Goal: Task Accomplishment & Management: Complete application form

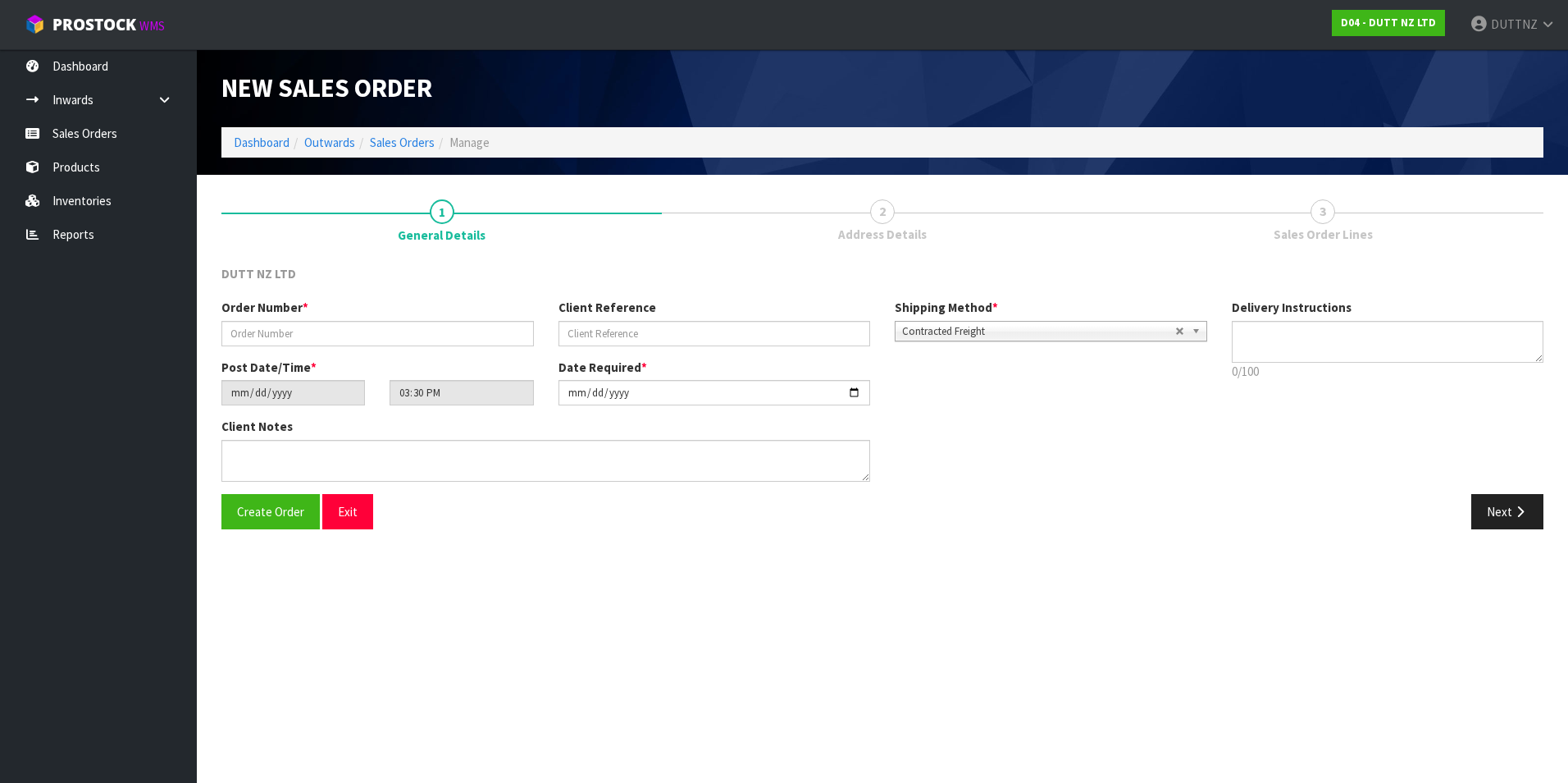
click at [1326, 468] on div "Order Number * Client Reference Shipping Method * Pickup Contracted Freight Con…" at bounding box center [882, 395] width 1347 height 194
click at [331, 332] on input "text" at bounding box center [377, 333] width 312 height 25
type input "744"
click at [1366, 338] on textarea at bounding box center [1388, 342] width 312 height 42
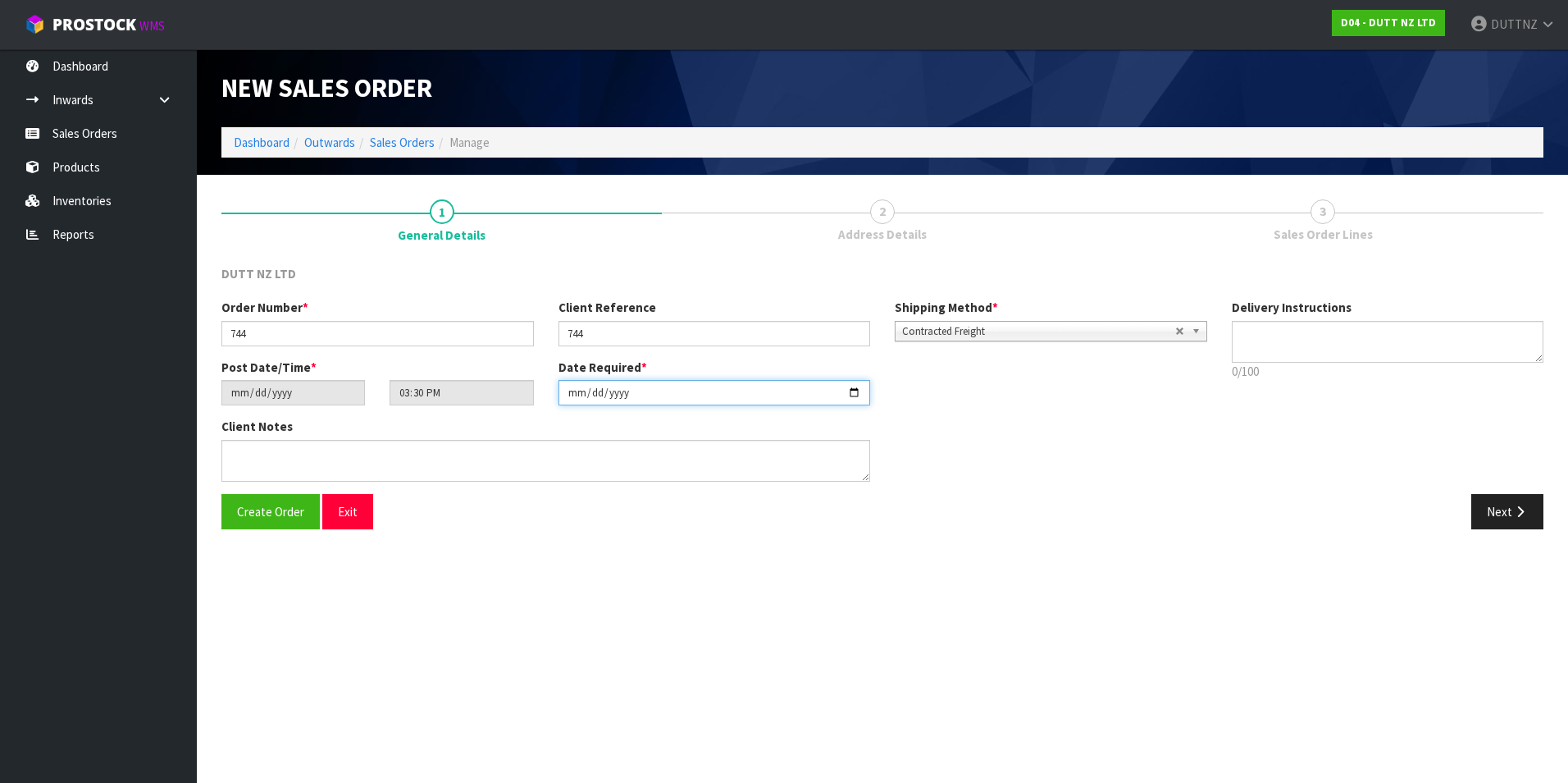
click at [862, 389] on input "[DATE]" at bounding box center [715, 392] width 312 height 25
drag, startPoint x: 845, startPoint y: 397, endPoint x: 857, endPoint y: 393, distance: 12.6
click at [854, 394] on input "[DATE]" at bounding box center [715, 392] width 312 height 25
click at [857, 393] on input "[DATE]" at bounding box center [715, 392] width 312 height 25
type input "[DATE]"
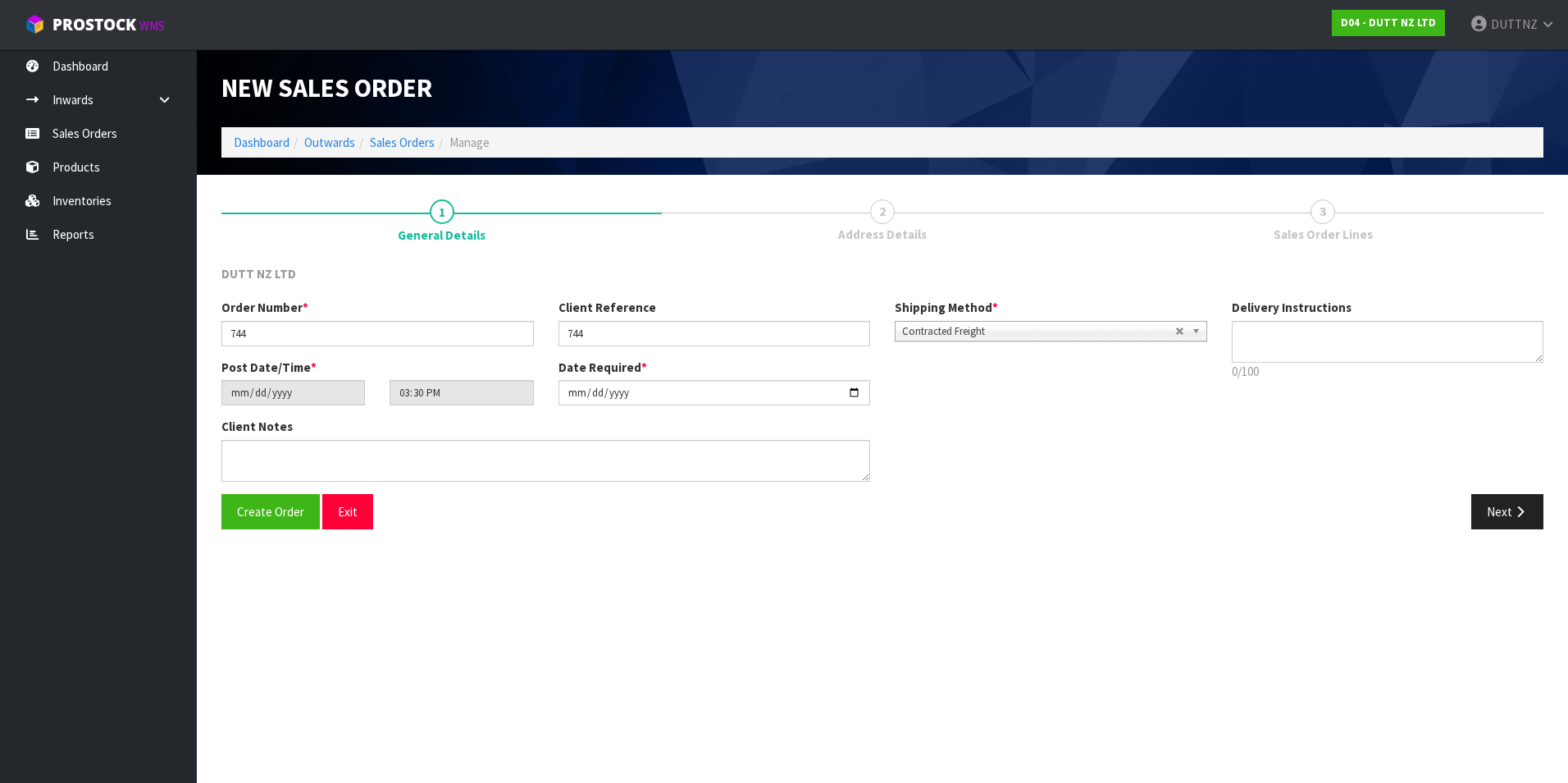
drag, startPoint x: 1175, startPoint y: 352, endPoint x: 1212, endPoint y: 345, distance: 37.7
click at [1178, 352] on div "Order Number * 744 Client Reference 744 Shipping Method * Pickup Contracted Fre…" at bounding box center [714, 328] width 1010 height 59
click at [1250, 335] on textarea at bounding box center [1388, 342] width 312 height 42
click at [1289, 342] on textarea at bounding box center [1388, 342] width 312 height 42
click at [1411, 358] on textarea at bounding box center [1388, 342] width 312 height 42
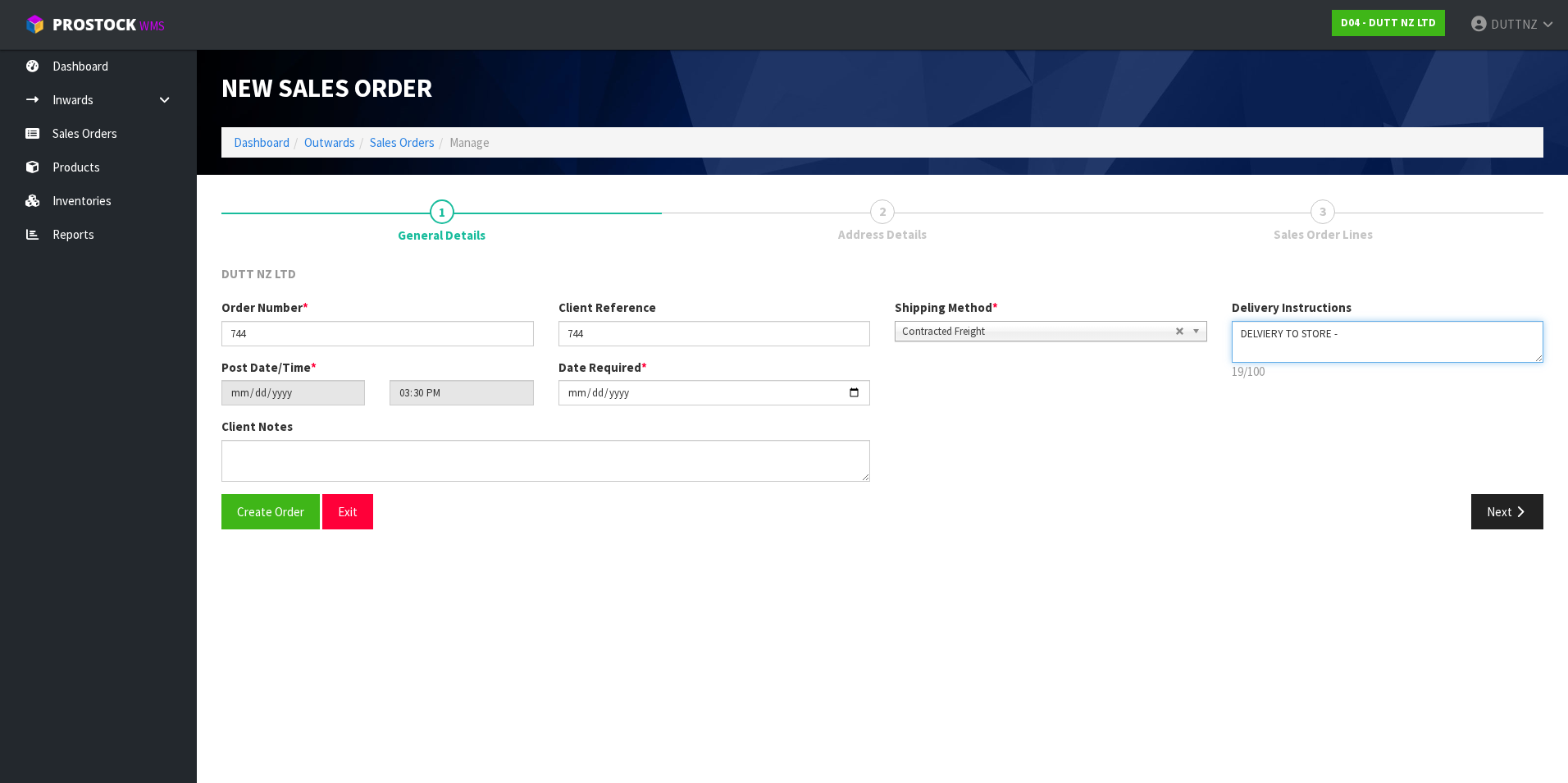
paste textarea "DSL LOGISTICS [STREET_ADDRESS][PERSON_NAME]"
drag, startPoint x: 1453, startPoint y: 354, endPoint x: 1005, endPoint y: 186, distance: 478.5
click at [1005, 186] on section "1 General Details 2 Address Details 3 Sales Order Lines DUTT NZ LTD Order Numbe…" at bounding box center [882, 364] width 1371 height 379
type textarea "DELVIERY TO STORE - DSL LOGISTICS [STREET_ADDRESS][PERSON_NAME]"
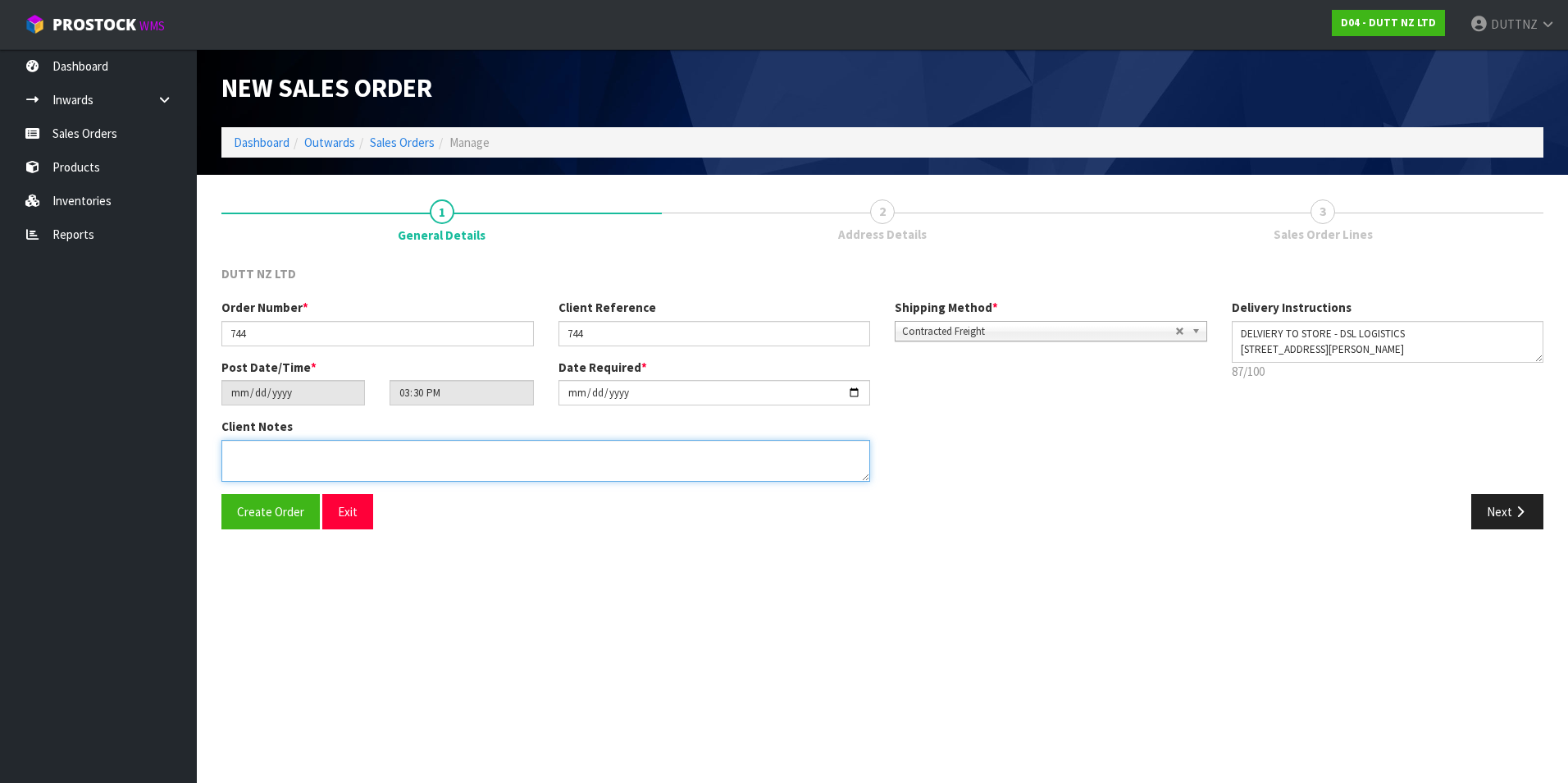
click at [485, 439] on textarea at bounding box center [546, 460] width 648 height 42
paste textarea "DELVIERY TO STORE - DSL LOGISTICS [STREET_ADDRESS][PERSON_NAME]"
type textarea "DELVIERY TO STORE - DSL LOGISTICS [STREET_ADDRESS][PERSON_NAME]"
click at [872, 392] on div "Date Required * [DATE]" at bounding box center [715, 382] width 337 height 47
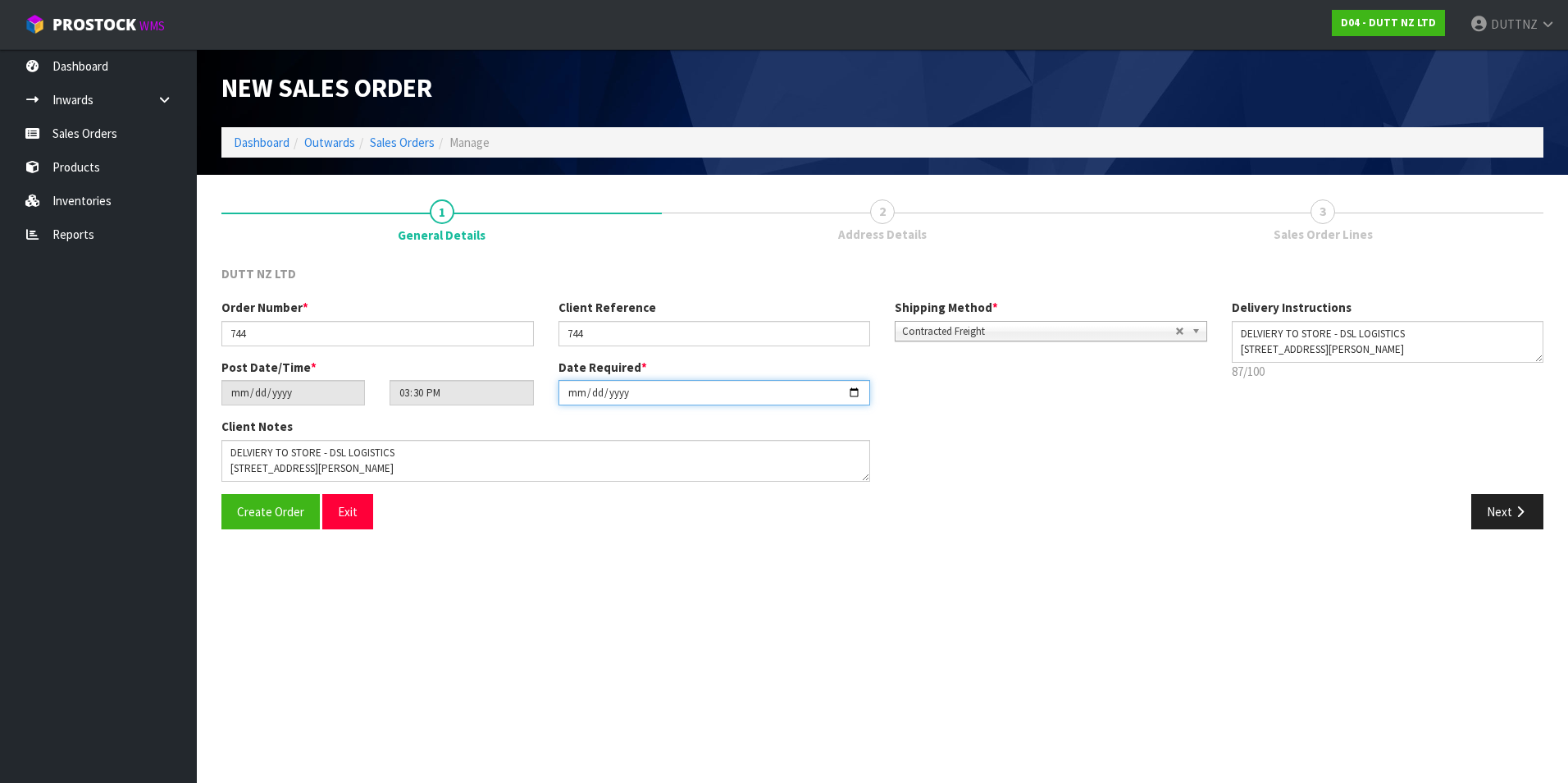
click at [859, 392] on input "[DATE]" at bounding box center [715, 392] width 312 height 25
type input "[DATE]"
click at [1508, 518] on button "Next" at bounding box center [1507, 511] width 72 height 35
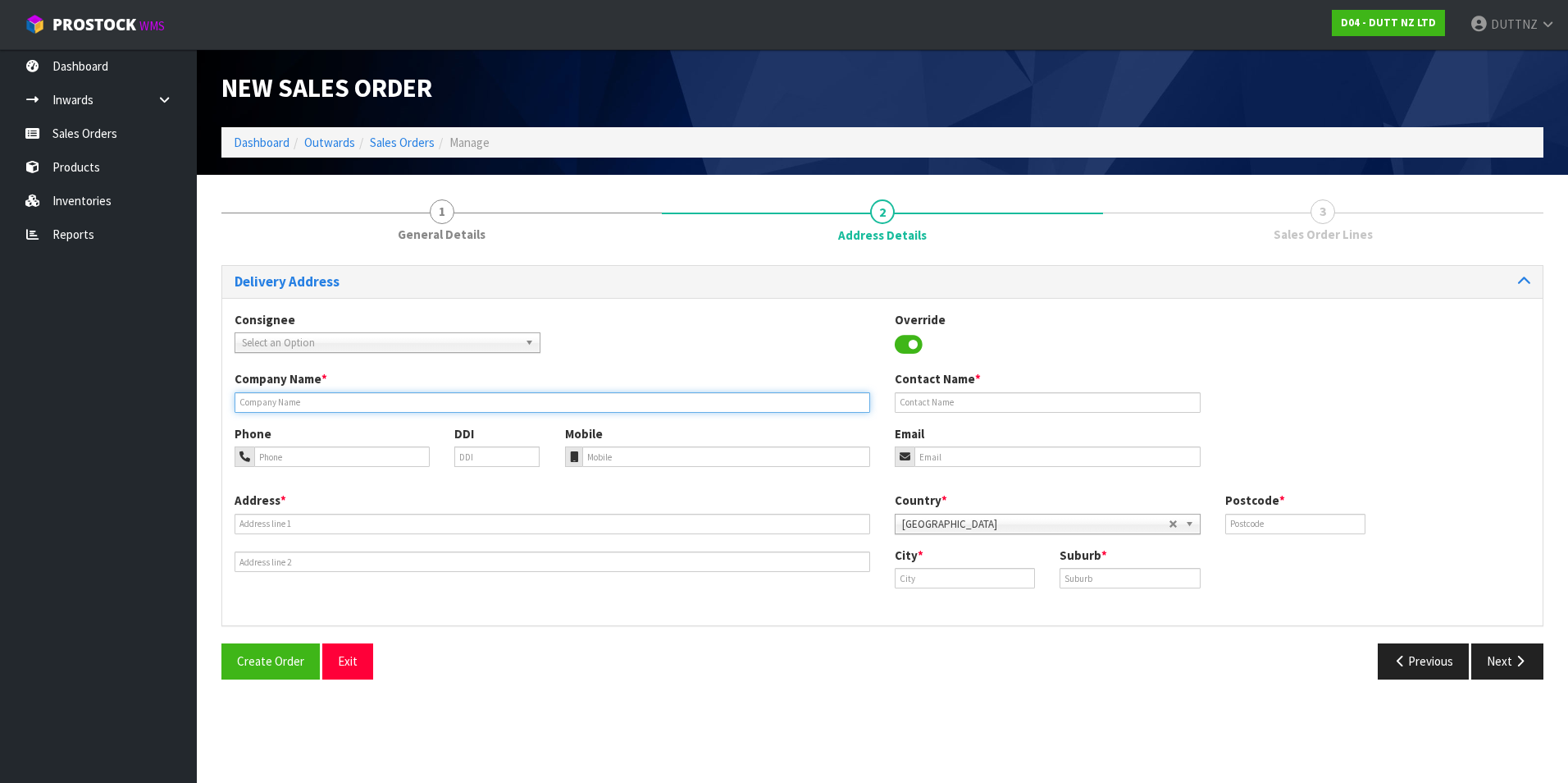
click at [390, 410] on input "text" at bounding box center [552, 403] width 635 height 21
type input "NL"
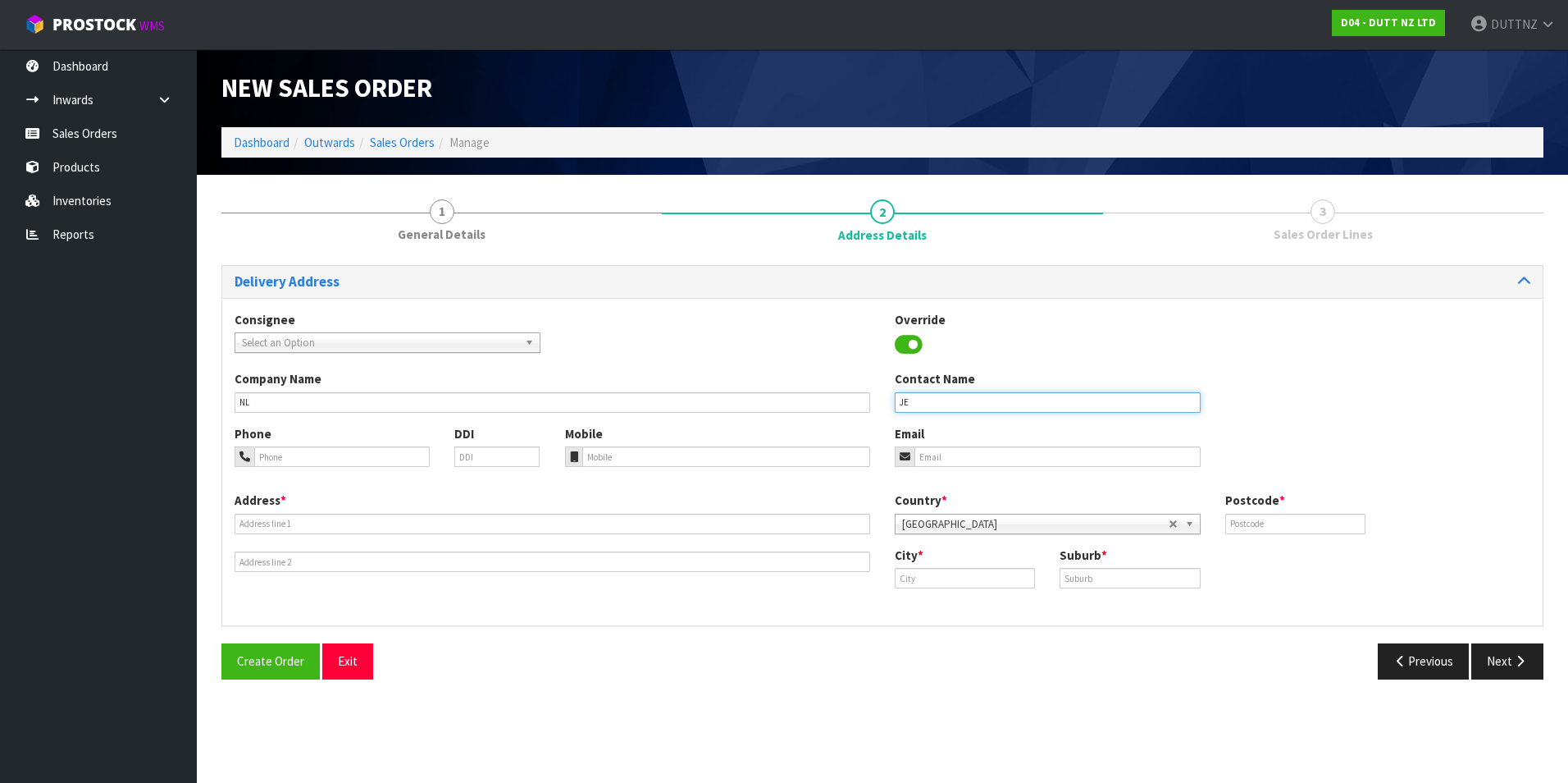
click at [221, 643] on button "Create Order" at bounding box center [270, 661] width 98 height 35
type input "[PERSON_NAME]"
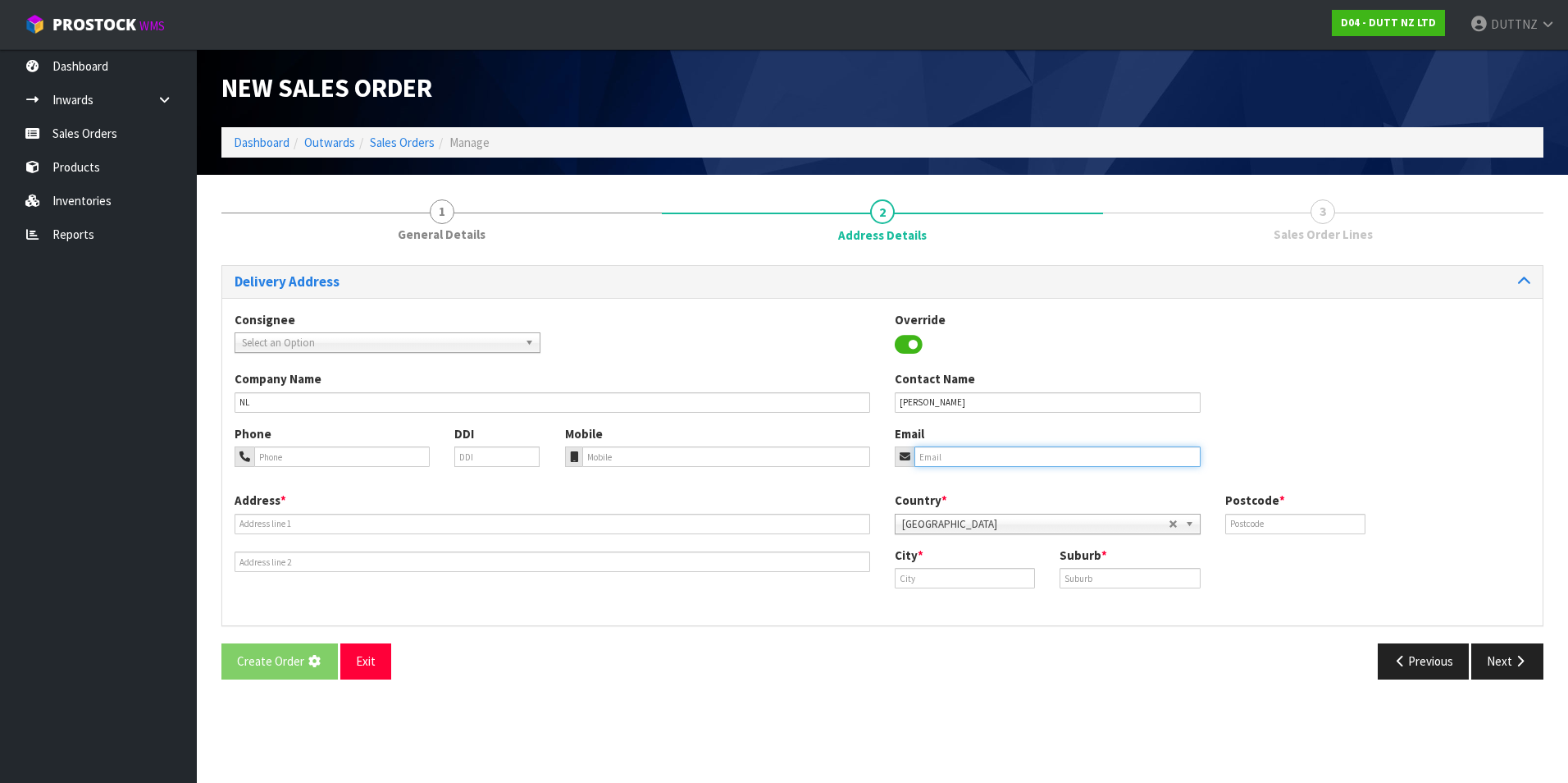
type input "[EMAIL_ADDRESS][DOMAIN_NAME]"
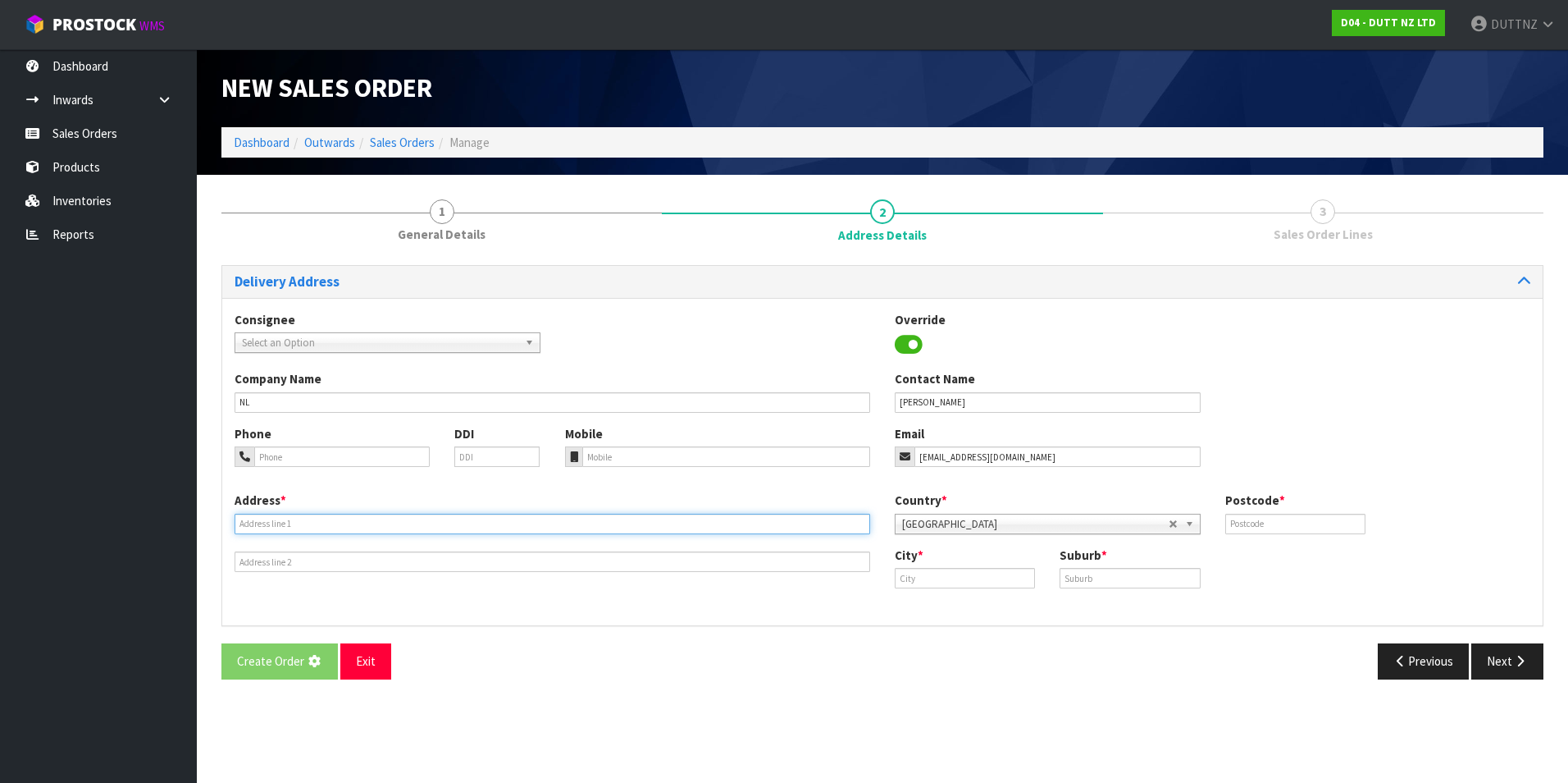
type input "SHOP 2"
type input "[STREET_ADDRESS]"
type input "1010"
click at [295, 522] on input "SHOP 2" at bounding box center [552, 524] width 635 height 21
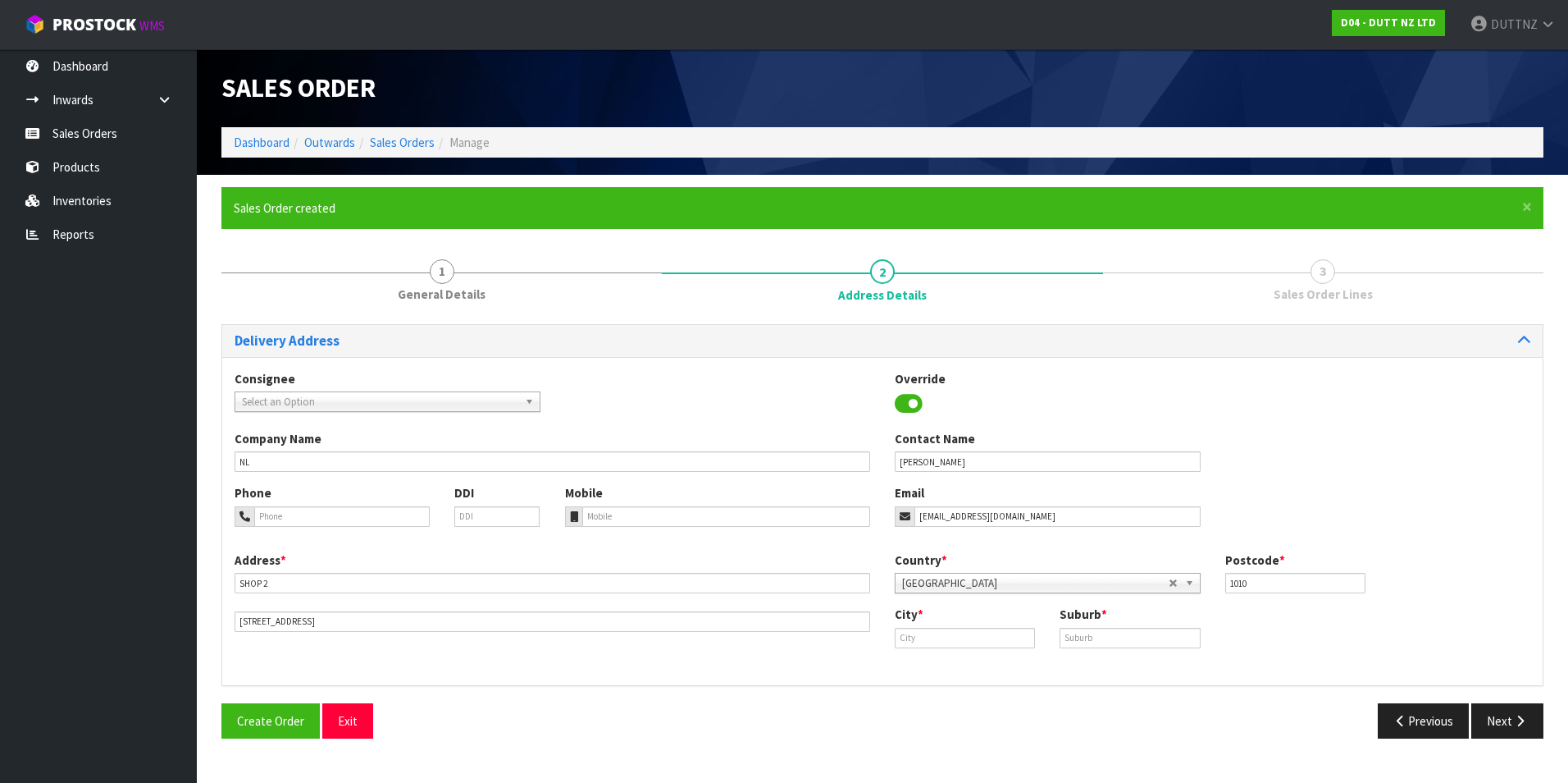
type input "JE"
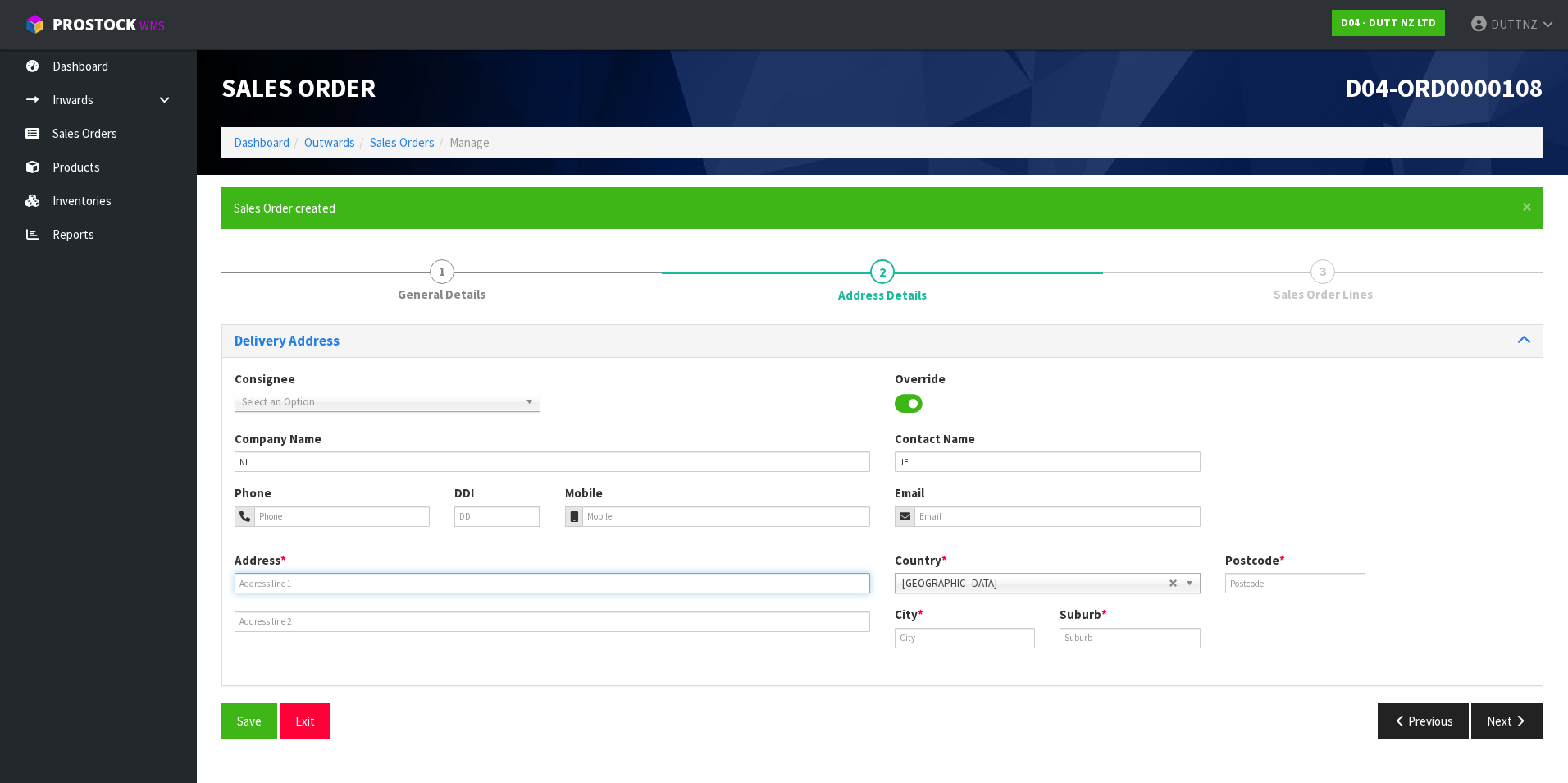
drag, startPoint x: 317, startPoint y: 584, endPoint x: 327, endPoint y: 580, distance: 10.8
click at [317, 584] on input "text" at bounding box center [552, 583] width 635 height 21
paste input "DSL LOGISTICS [STREET_ADDRESS][PERSON_NAME]"
type input "DSL LOGISTICS [STREET_ADDRESS][PERSON_NAME]"
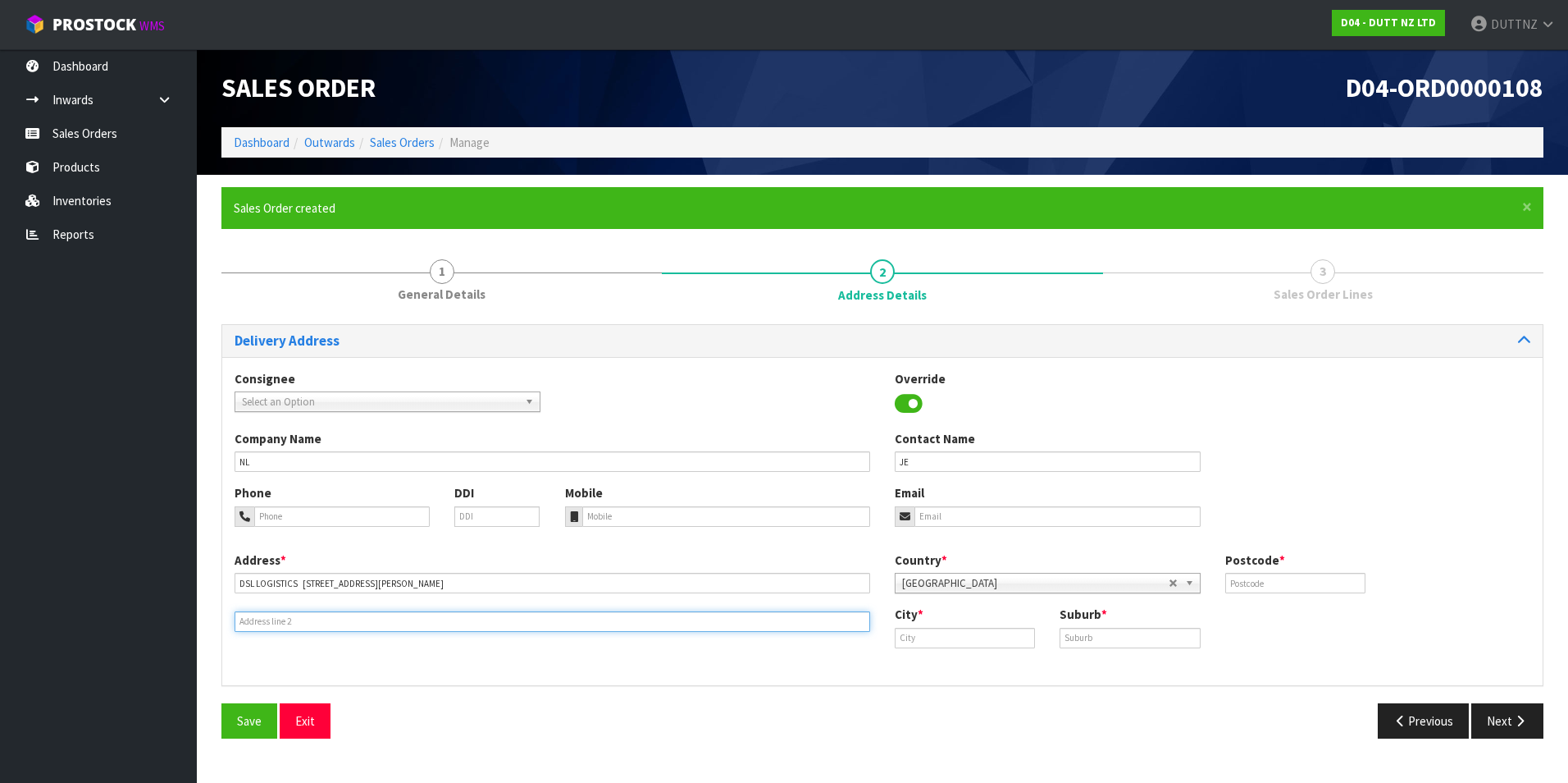
click at [402, 618] on input "text" at bounding box center [552, 622] width 635 height 21
paste input "MĀNGERE, [GEOGRAPHIC_DATA] 2022"
click at [295, 620] on input "MĀNGERE, [GEOGRAPHIC_DATA] 2022" at bounding box center [552, 622] width 635 height 21
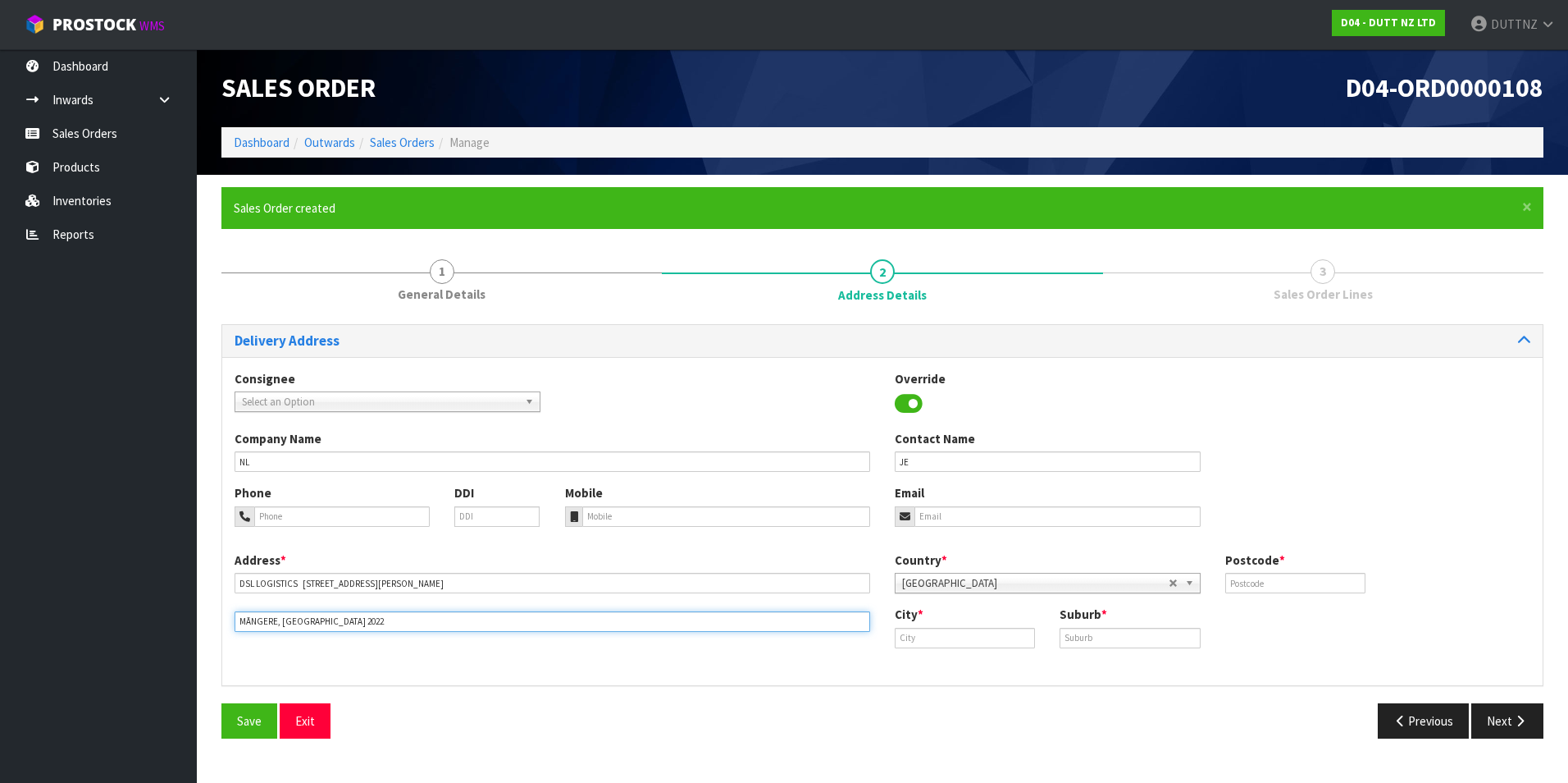
click at [295, 620] on input "MĀNGERE, [GEOGRAPHIC_DATA] 2022" at bounding box center [552, 622] width 635 height 21
click at [299, 628] on input "MĀNGERE, [GEOGRAPHIC_DATA] 2022" at bounding box center [552, 622] width 635 height 21
click at [300, 618] on input "MĀNGERE, [GEOGRAPHIC_DATA] 2022" at bounding box center [552, 622] width 635 height 21
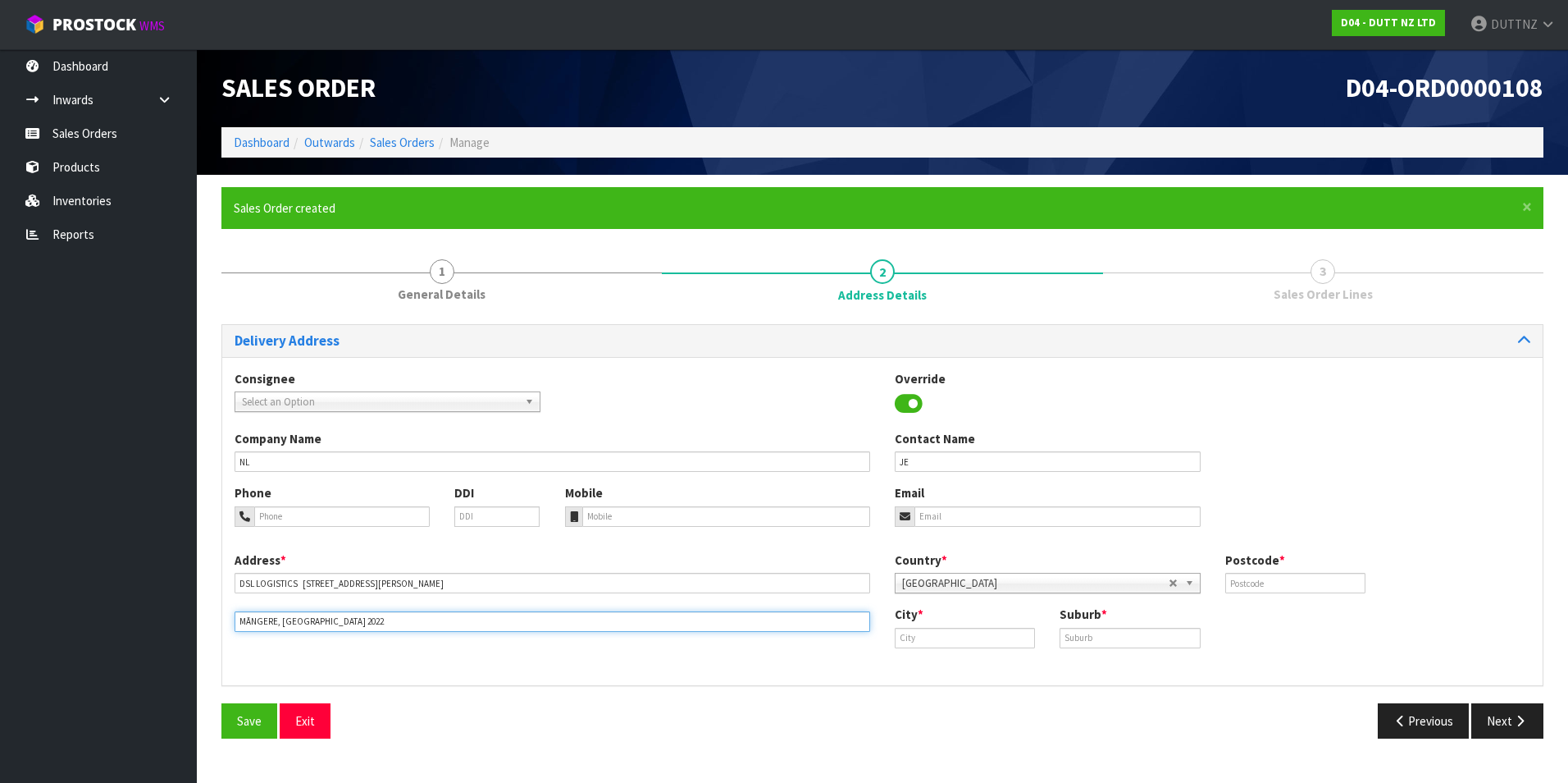
click at [300, 618] on input "MĀNGERE, [GEOGRAPHIC_DATA] 2022" at bounding box center [552, 622] width 635 height 21
type input "MĀNGERE, [GEOGRAPHIC_DATA] 2022"
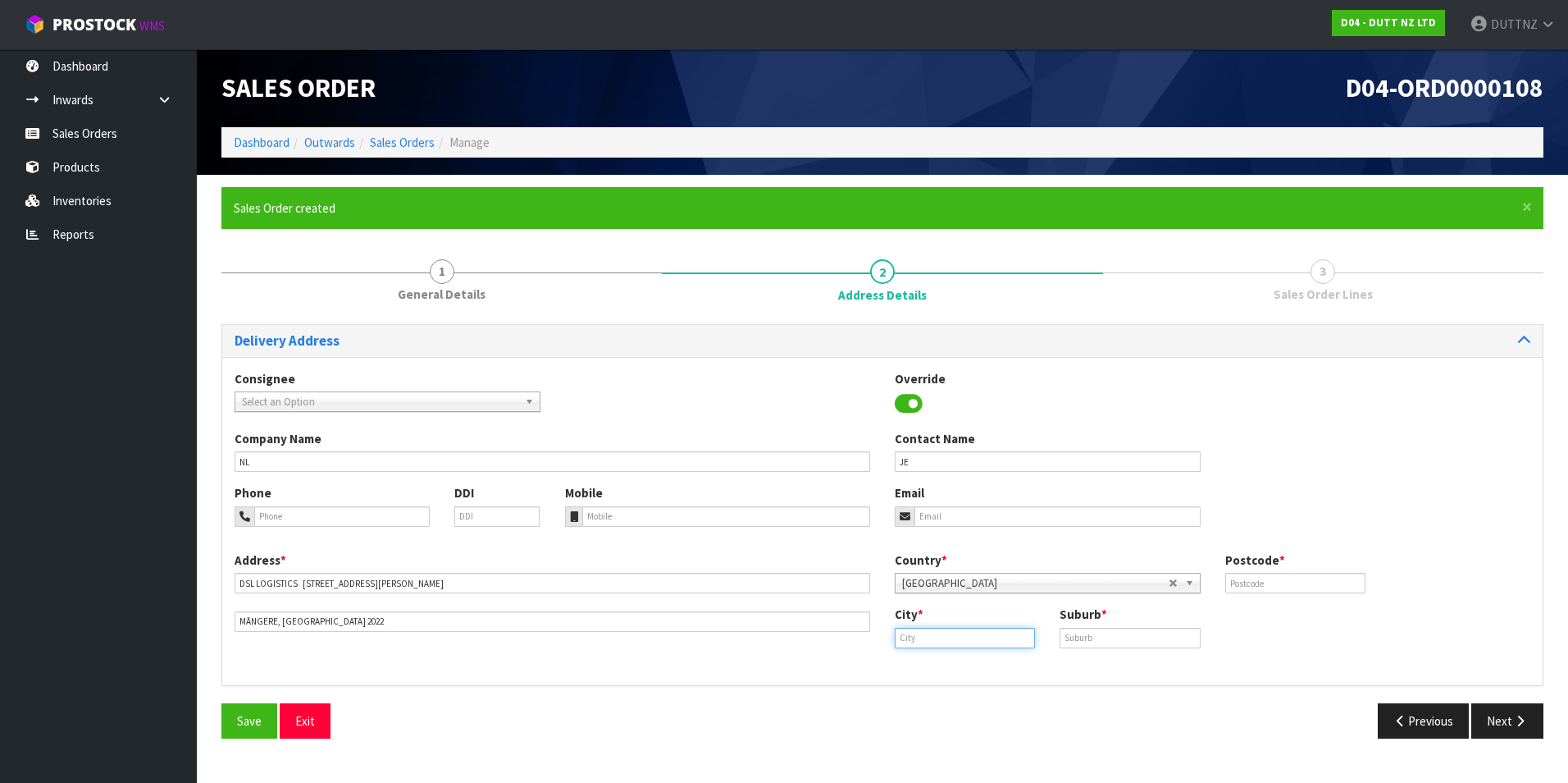
click at [972, 633] on input "text" at bounding box center [965, 638] width 140 height 21
paste input "[GEOGRAPHIC_DATA]"
type input "[GEOGRAPHIC_DATA]"
click at [1083, 635] on input "text" at bounding box center [1130, 638] width 140 height 21
paste input "[GEOGRAPHIC_DATA]"
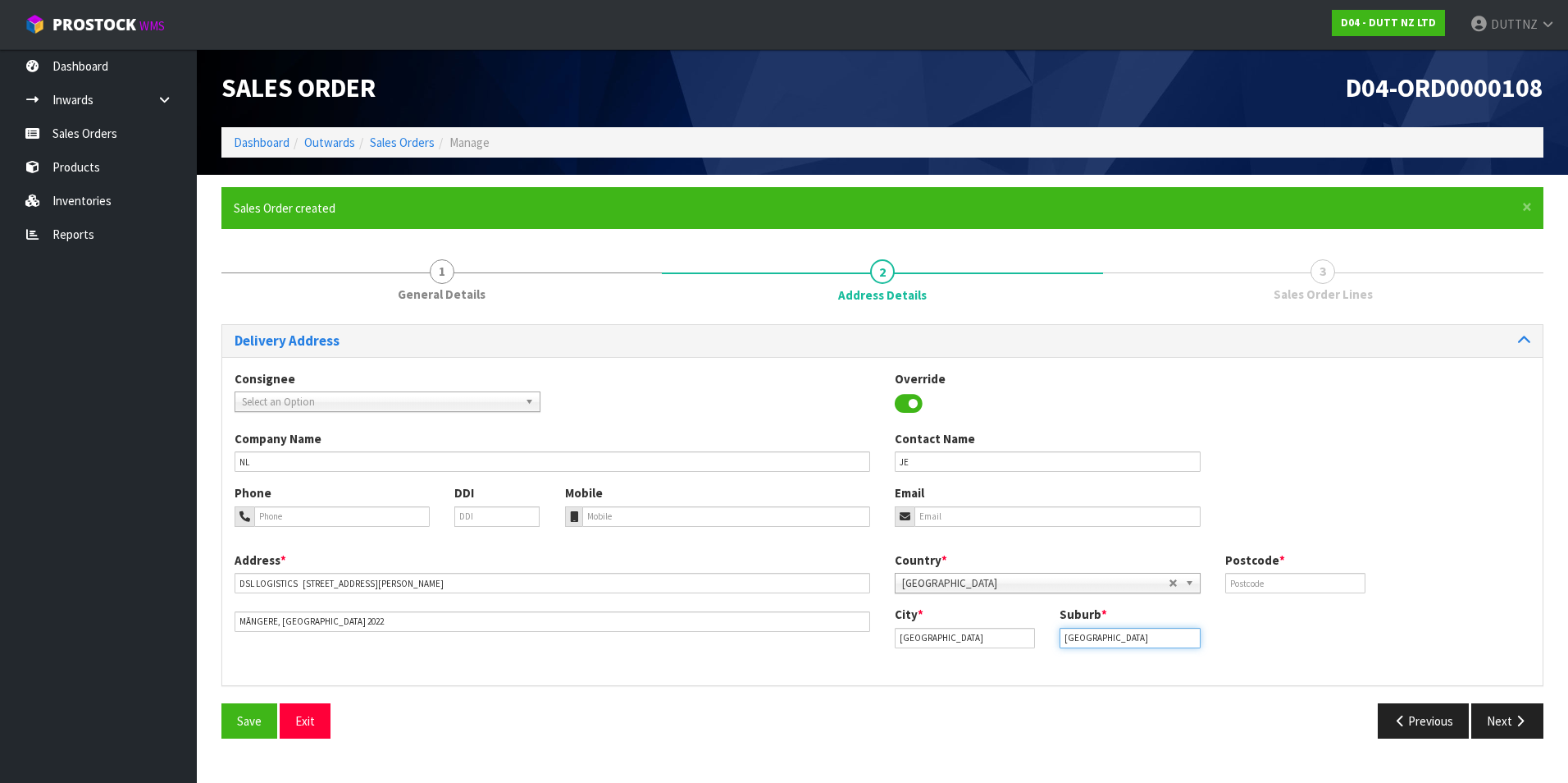
type input "[GEOGRAPHIC_DATA]"
click at [1268, 591] on input "text" at bounding box center [1295, 583] width 140 height 21
type input "2022"
click at [1507, 721] on button "Next" at bounding box center [1507, 720] width 72 height 35
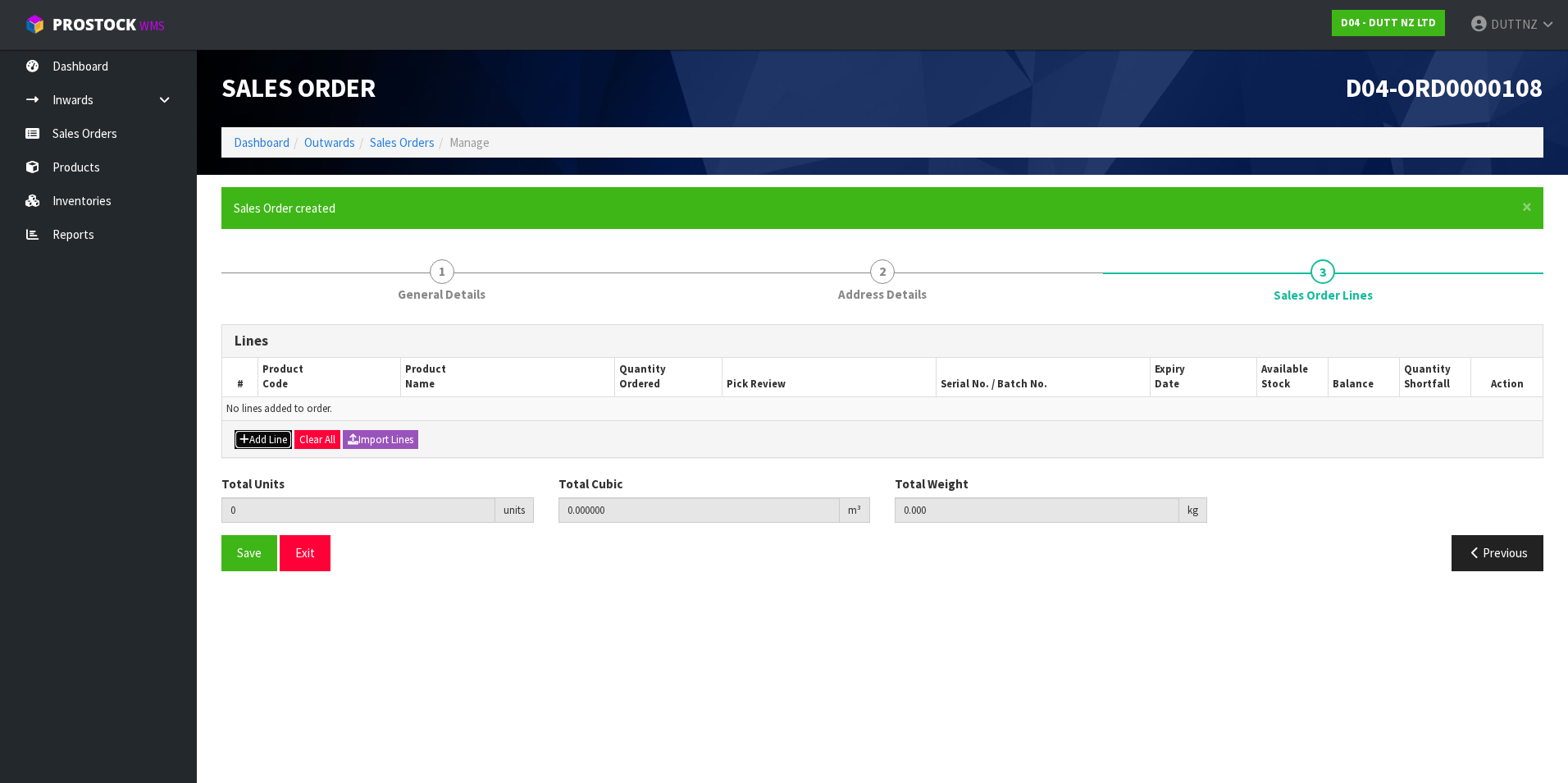
click at [272, 448] on button "Add Line" at bounding box center [263, 439] width 58 height 20
type input "0"
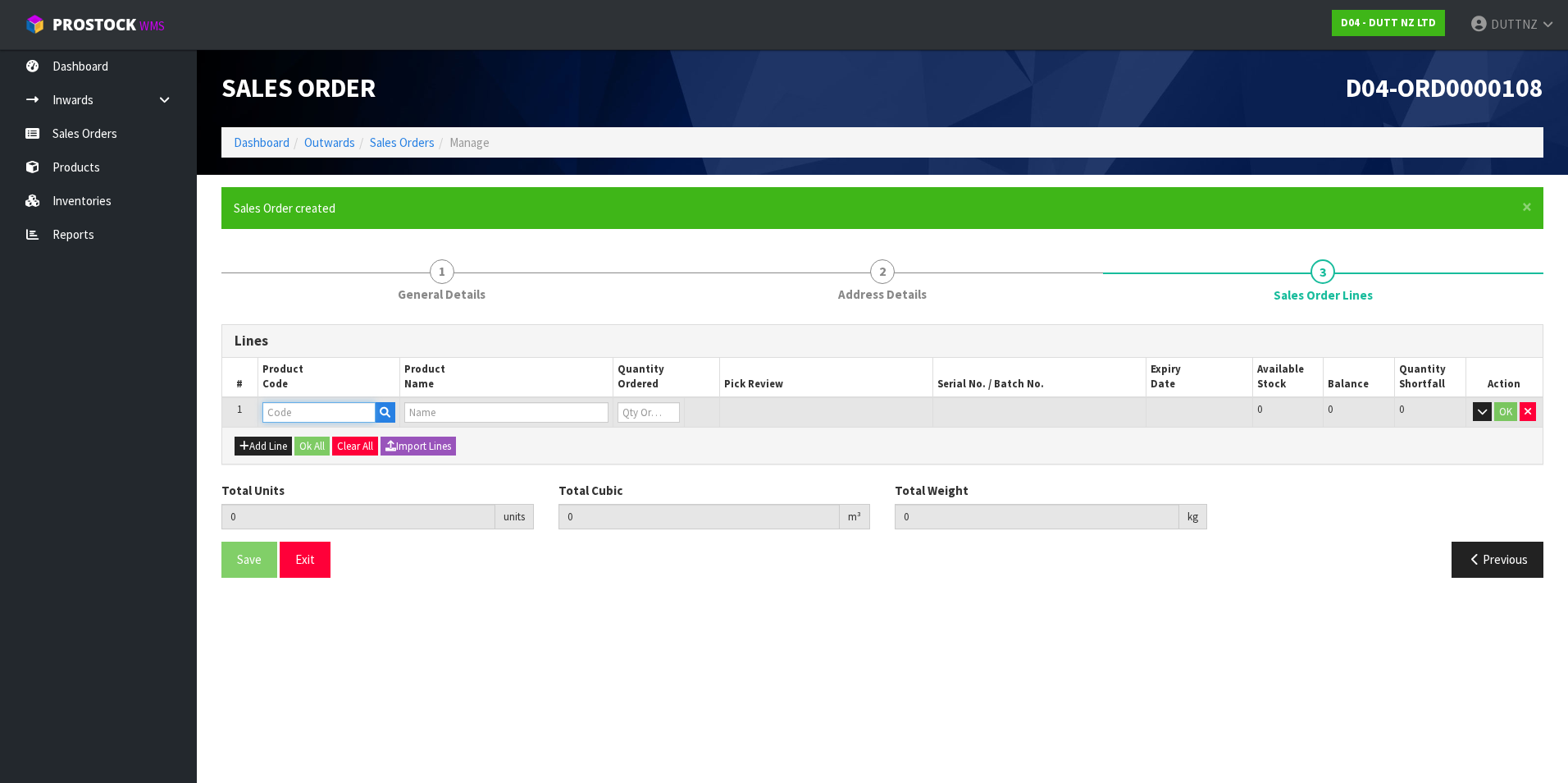
click at [309, 417] on input "text" at bounding box center [319, 412] width 113 height 21
type input "DSL"
type input "0.000000"
type input "0.000"
type input "DSL CARTON"
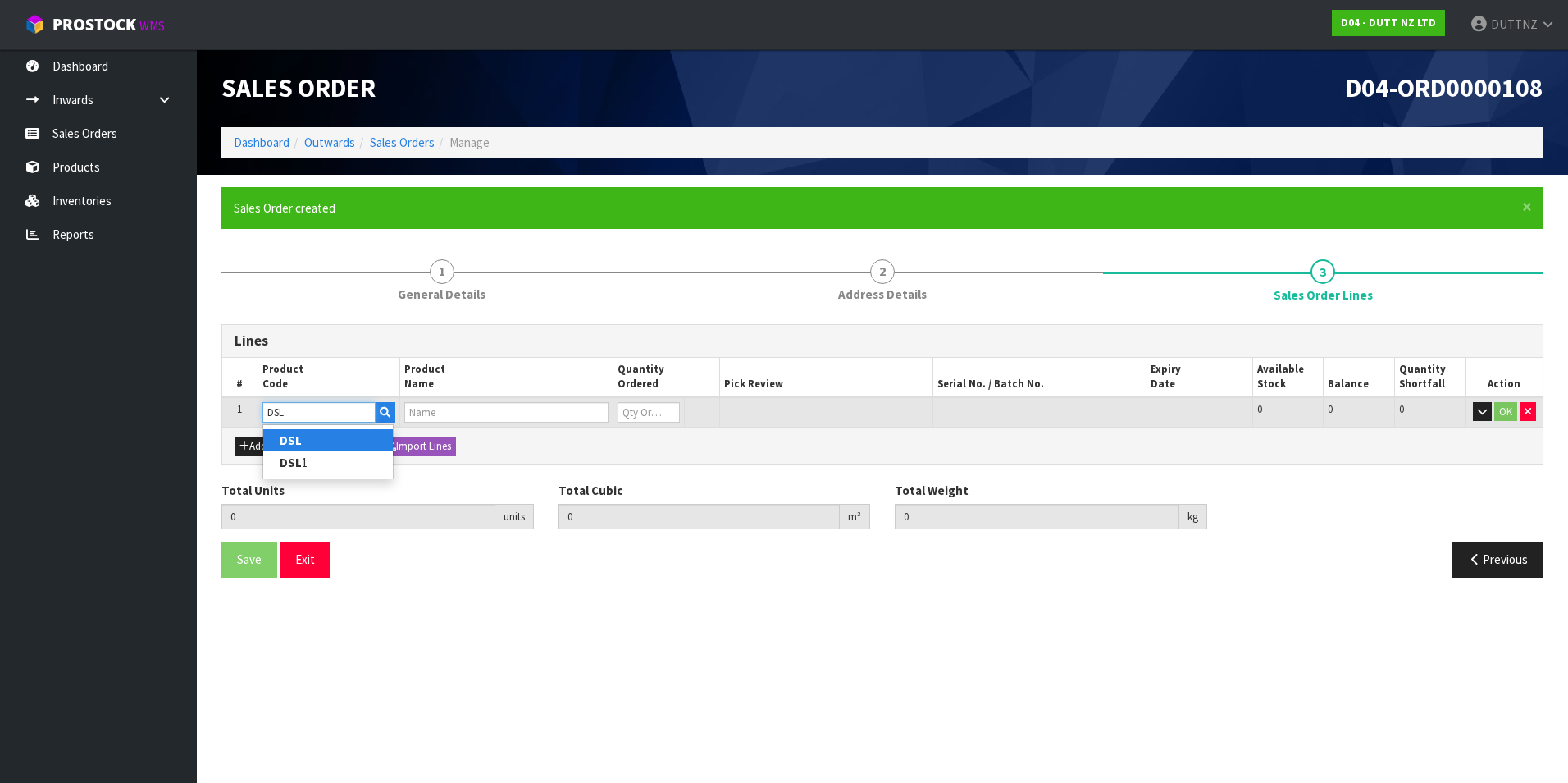
type input "0"
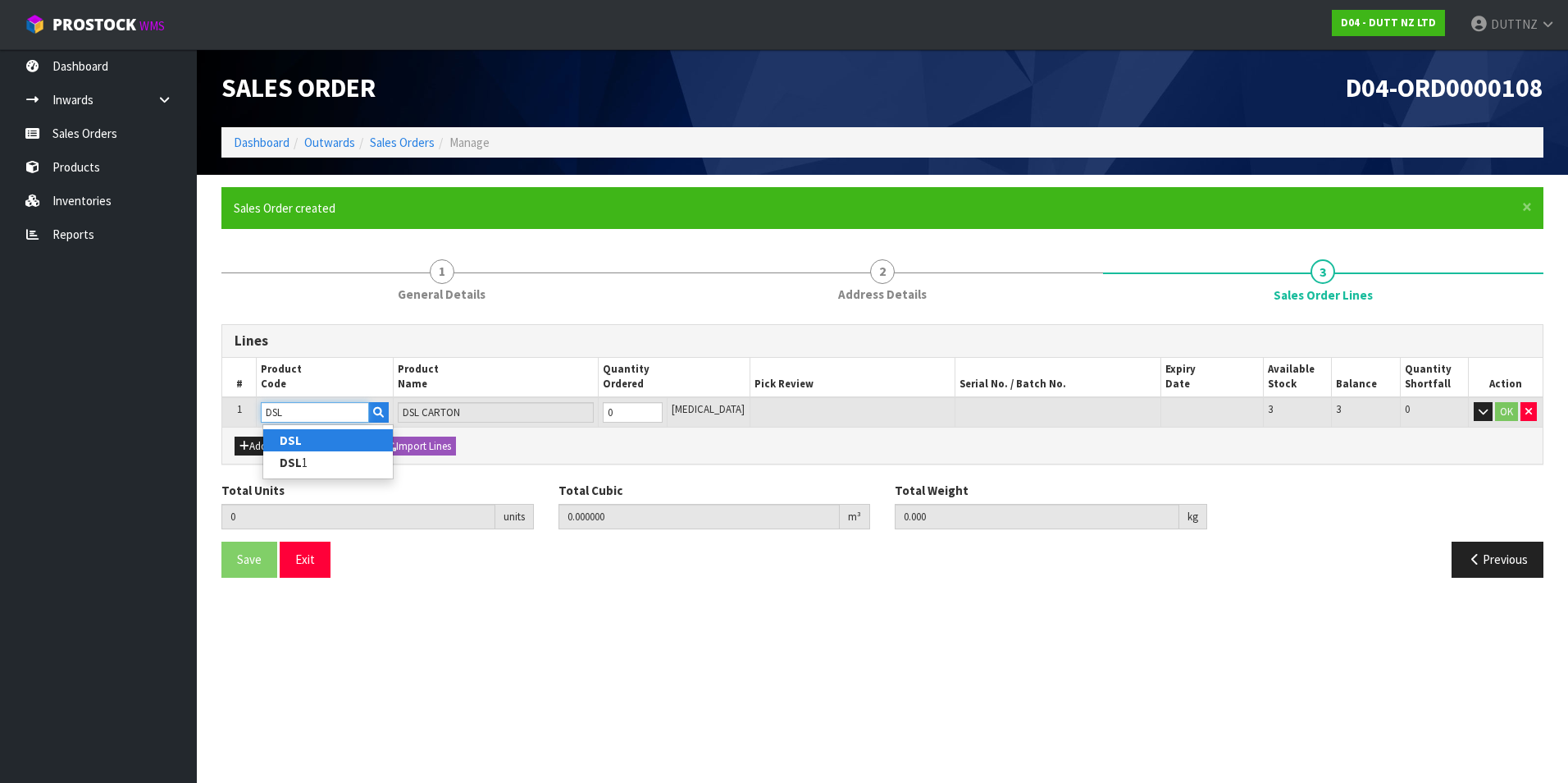
type input "DSL"
click at [275, 441] on link "DSL" at bounding box center [328, 439] width 130 height 22
click at [267, 445] on button "Add Line" at bounding box center [263, 446] width 58 height 20
type input "0"
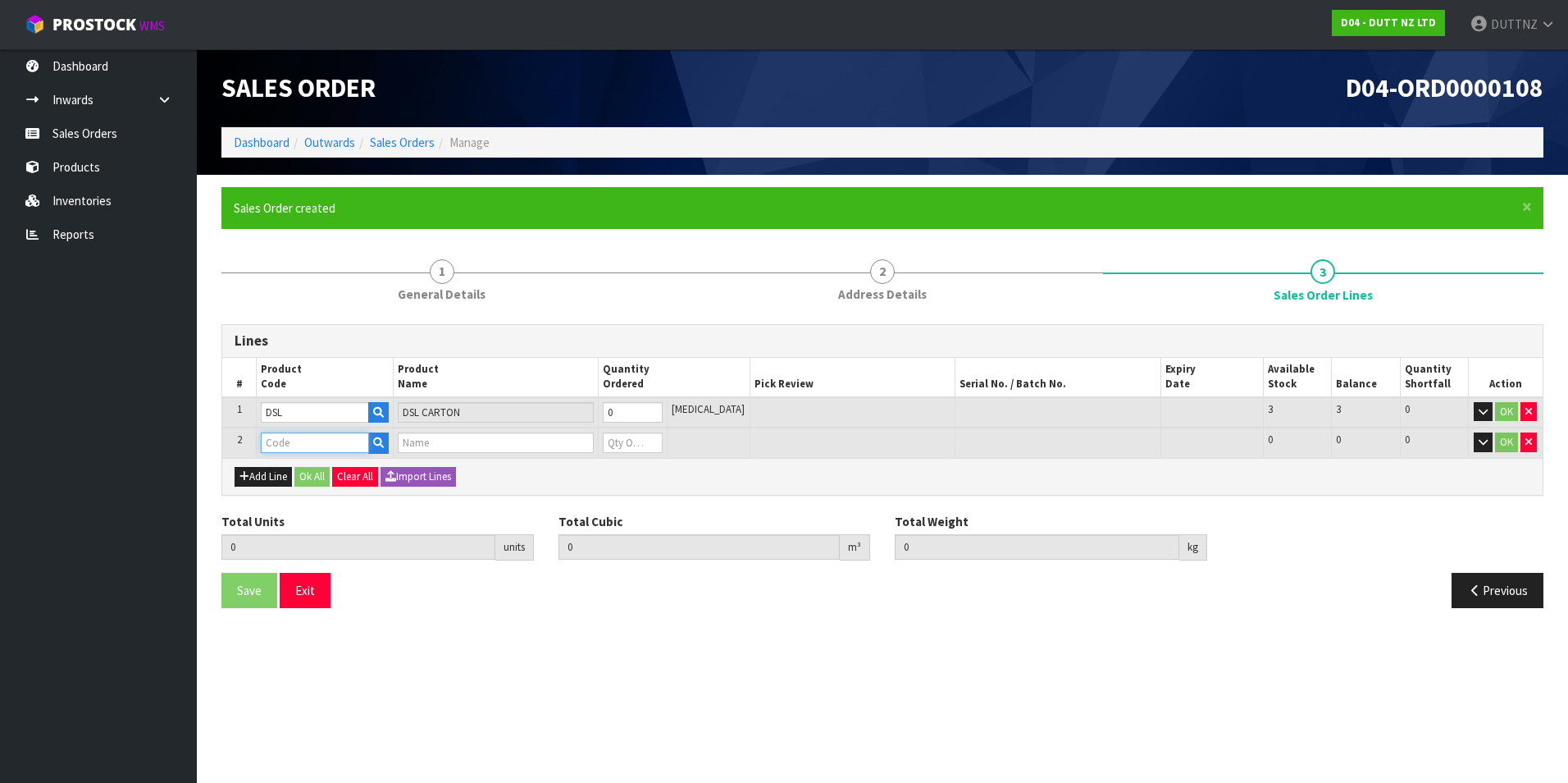
click at [278, 443] on input "text" at bounding box center [315, 443] width 108 height 21
type input "DS"
click at [303, 490] on link "DS L 1" at bounding box center [328, 492] width 130 height 22
type input "DSL 1"
type input "0.000000"
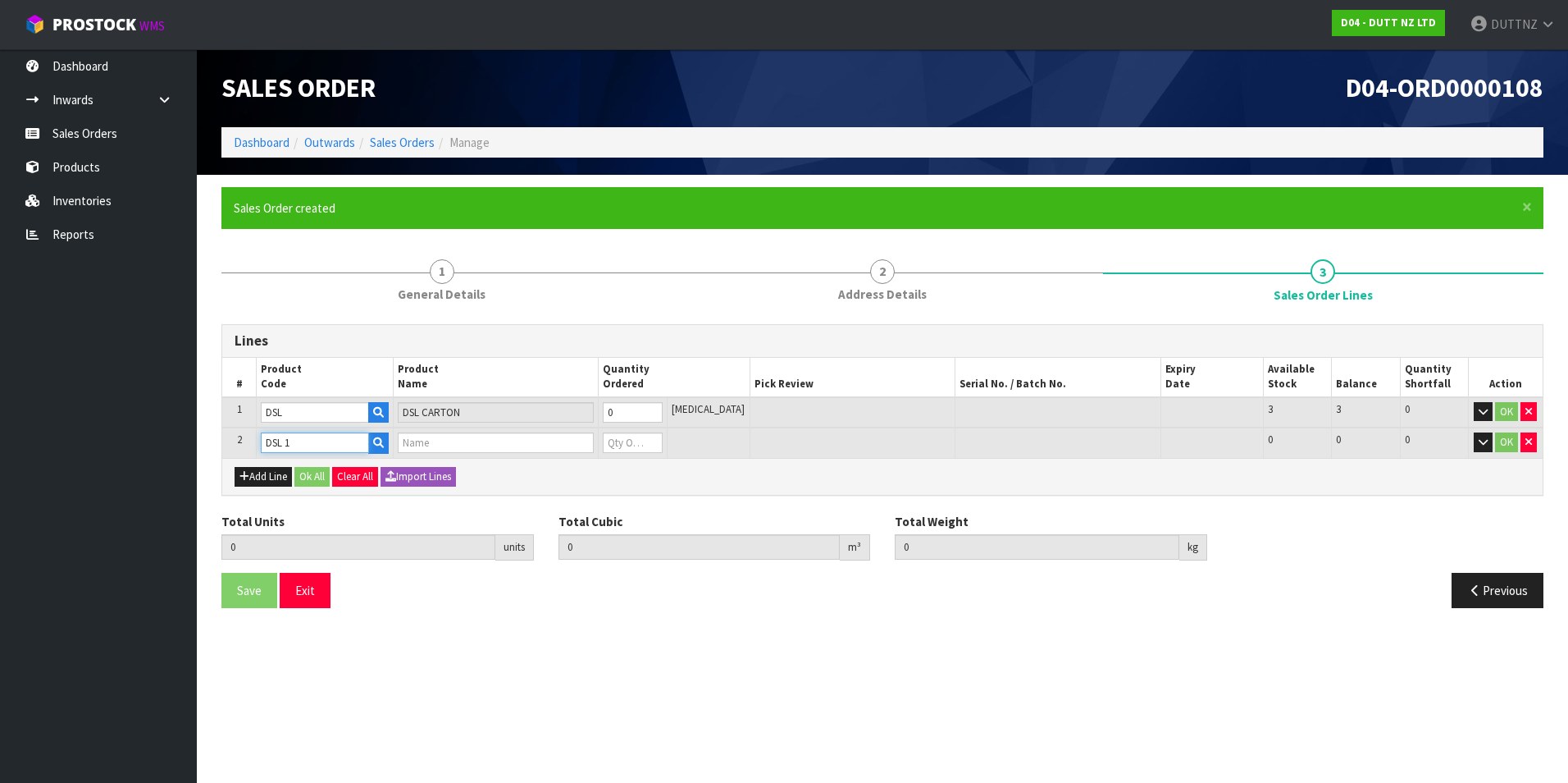
type input "0.000"
type input "DSL 1"
type input "0"
click at [1530, 446] on icon "button" at bounding box center [1529, 442] width 7 height 10
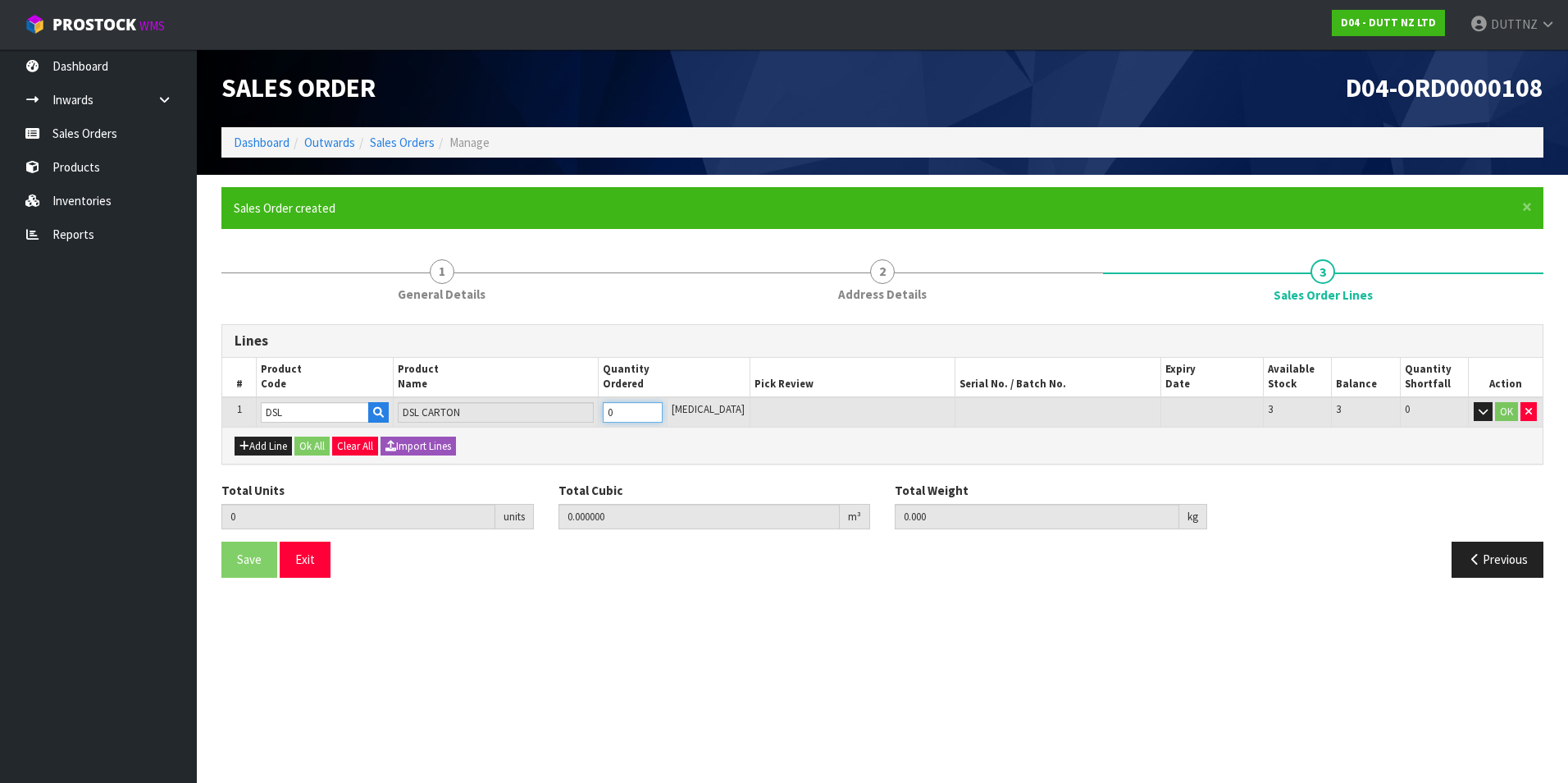
click at [534, 413] on tr "1 DSL DSL CARTON 0 [MEDICAL_DATA] 3 3 0 OK" at bounding box center [882, 412] width 1320 height 31
type input "3"
type input "0.091854"
type input "8.25"
type input "3"
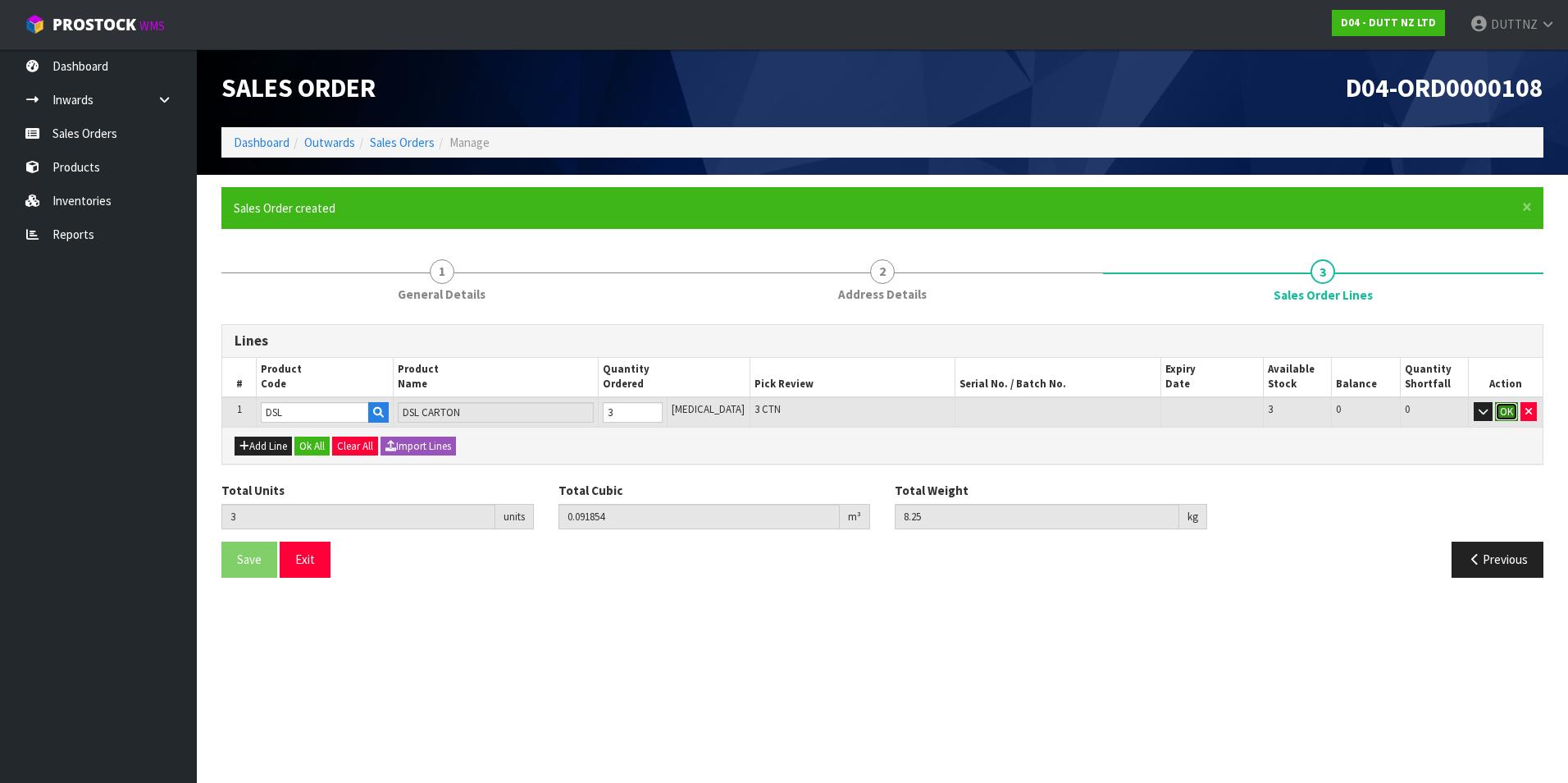
click at [1504, 414] on button "OK" at bounding box center [1506, 412] width 23 height 20
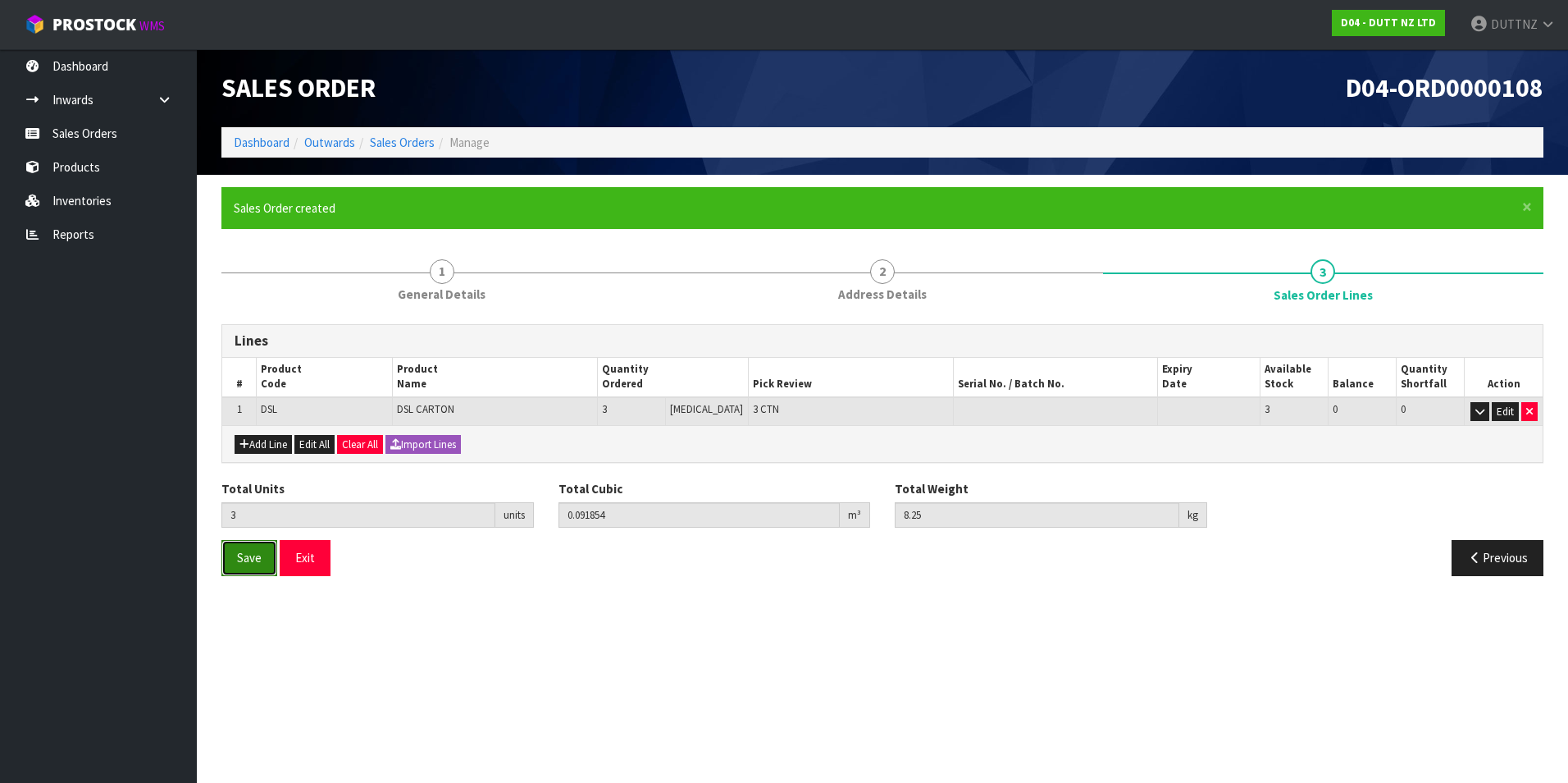
click at [253, 558] on span "Save" at bounding box center [249, 557] width 24 height 16
click at [309, 571] on button "Exit" at bounding box center [305, 557] width 51 height 35
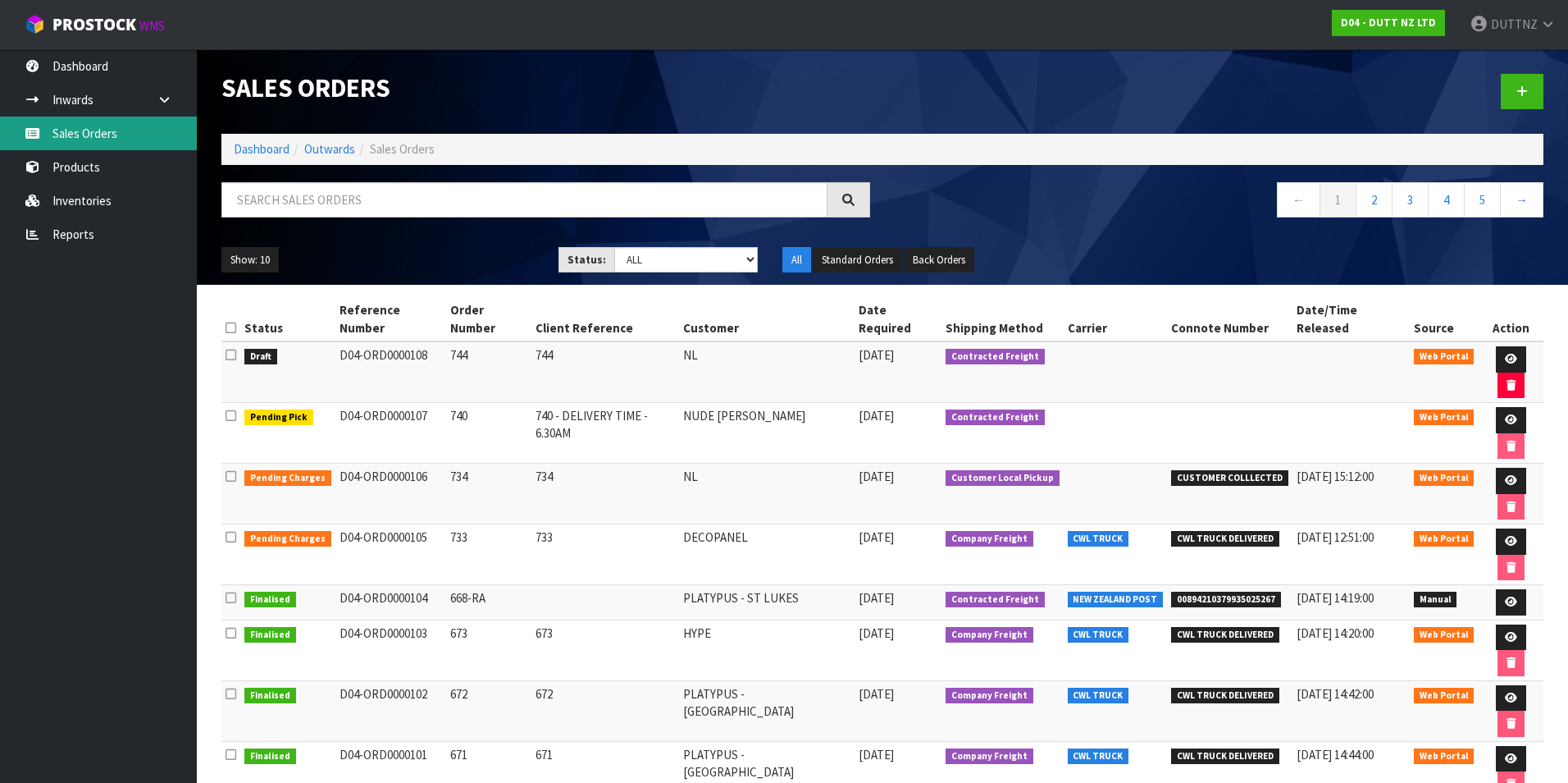
click at [99, 136] on link "Sales Orders" at bounding box center [98, 133] width 197 height 34
drag, startPoint x: 338, startPoint y: 337, endPoint x: 424, endPoint y: 331, distance: 86.2
click at [424, 341] on td "D04-ORD0000108" at bounding box center [391, 371] width 112 height 62
copy td "D04-ORD0000108"
